Goal: Transaction & Acquisition: Purchase product/service

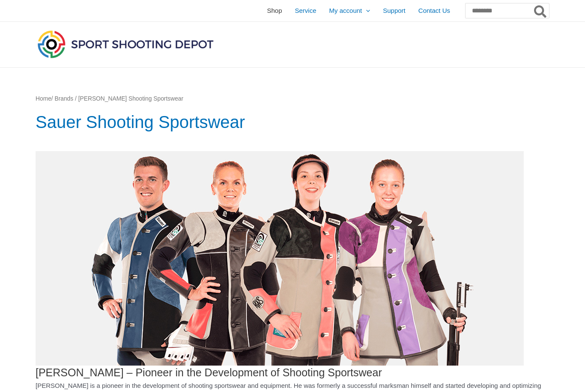
click at [267, 13] on span "Shop" at bounding box center [274, 10] width 15 height 21
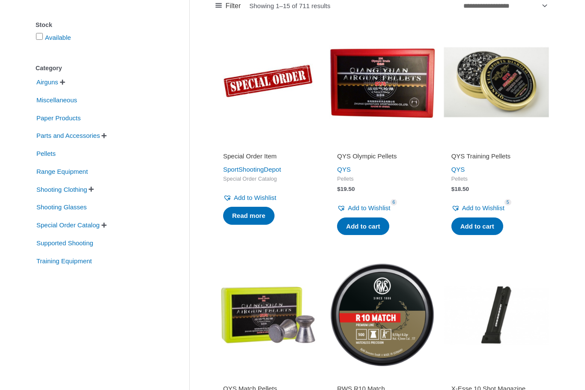
scroll to position [153, 0]
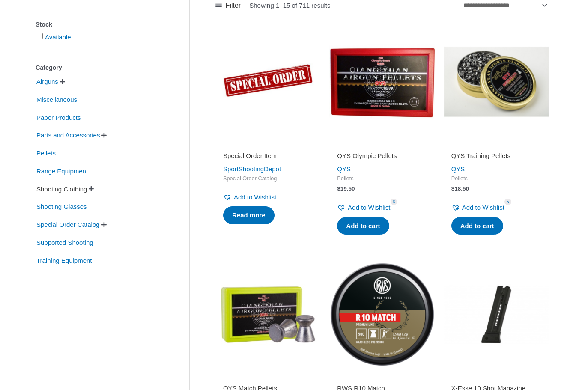
click at [88, 190] on span "Shooting Clothing" at bounding box center [62, 189] width 52 height 15
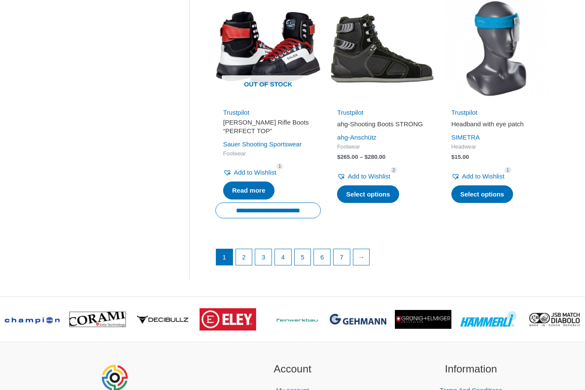
scroll to position [1150, 0]
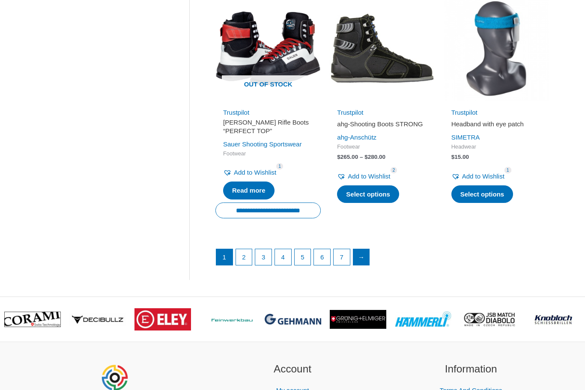
click at [370, 252] on link "→" at bounding box center [361, 257] width 16 height 16
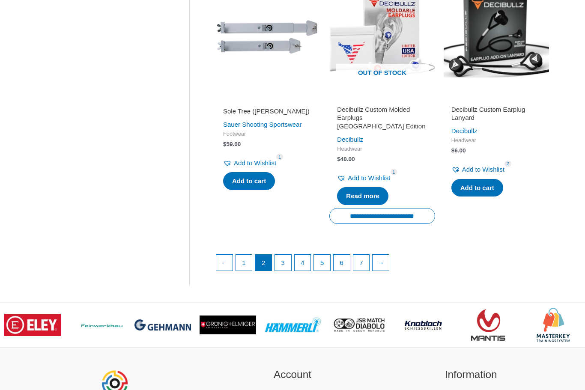
scroll to position [1158, 0]
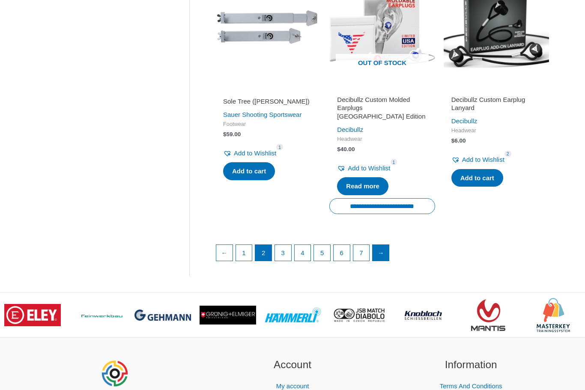
click at [389, 245] on link "→" at bounding box center [381, 253] width 16 height 16
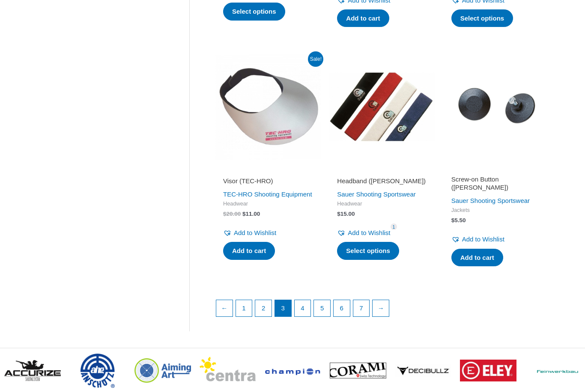
scroll to position [1084, 0]
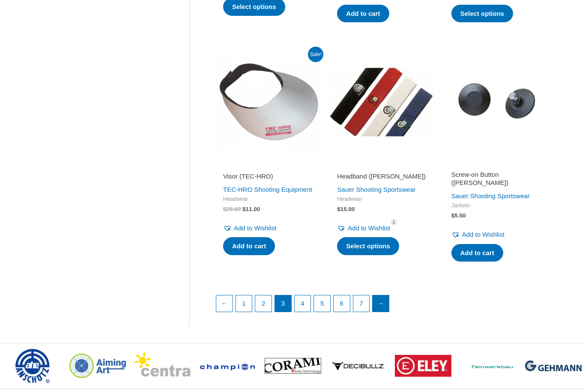
click at [388, 302] on link "→" at bounding box center [381, 304] width 16 height 16
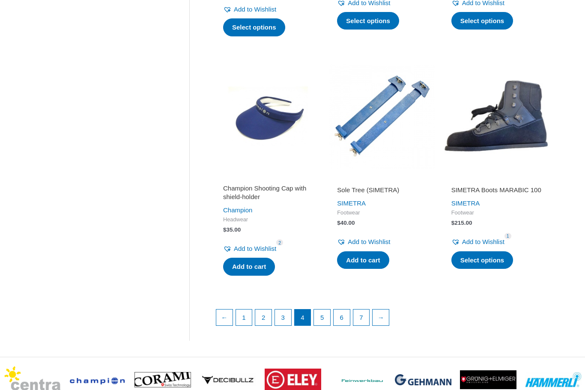
scroll to position [1079, 0]
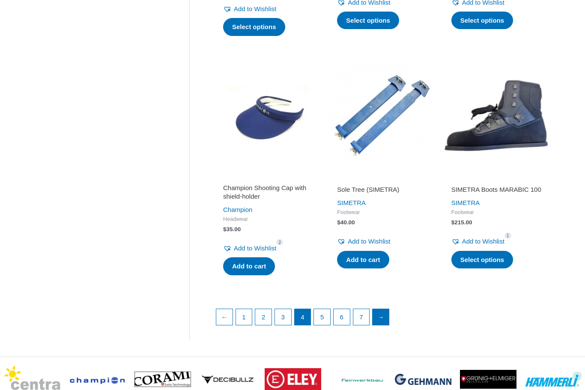
click at [389, 309] on link "→" at bounding box center [381, 317] width 16 height 16
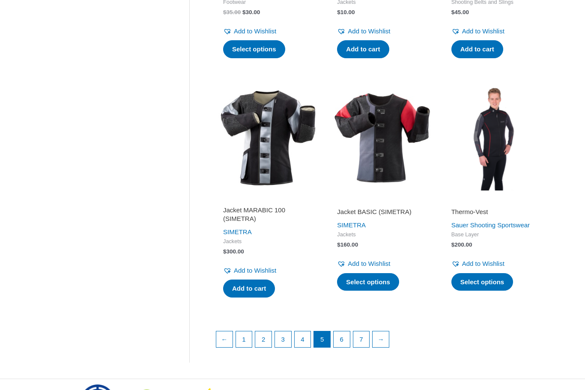
scroll to position [1060, 0]
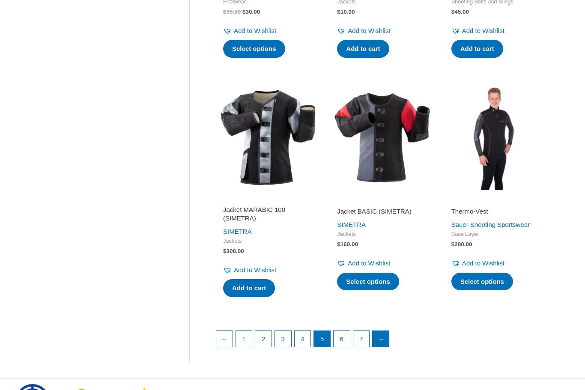
click at [389, 342] on link "→" at bounding box center [381, 339] width 16 height 16
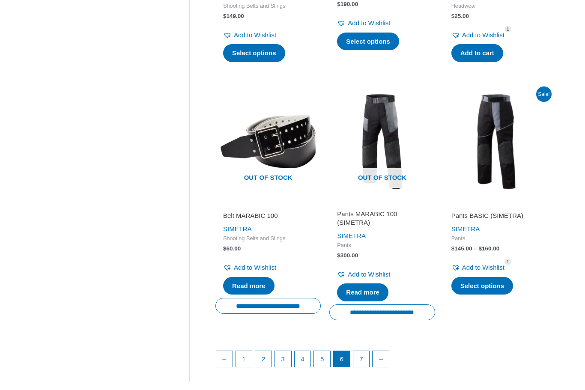
scroll to position [1087, 0]
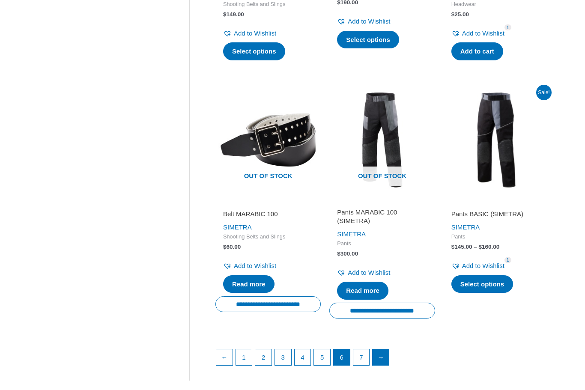
click at [389, 356] on link "→" at bounding box center [381, 358] width 16 height 16
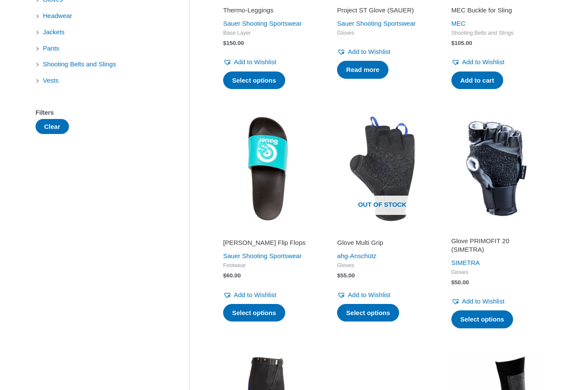
scroll to position [280, 0]
